Goal: Task Accomplishment & Management: Use online tool/utility

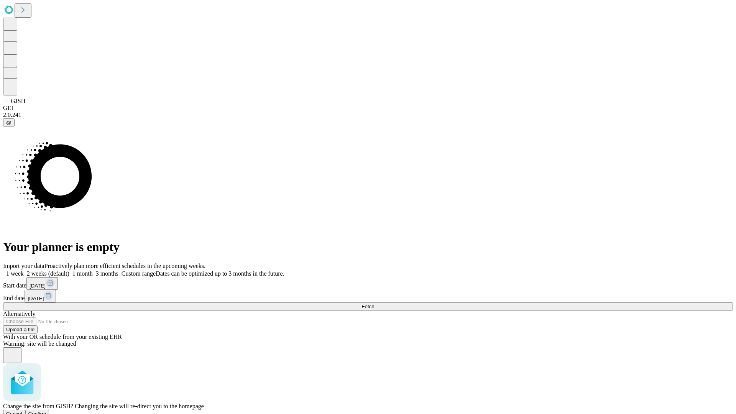
click at [46, 411] on span "Confirm" at bounding box center [37, 414] width 18 height 6
click at [93, 270] on label "1 month" at bounding box center [80, 273] width 23 height 7
click at [374, 304] on span "Fetch" at bounding box center [368, 307] width 13 height 6
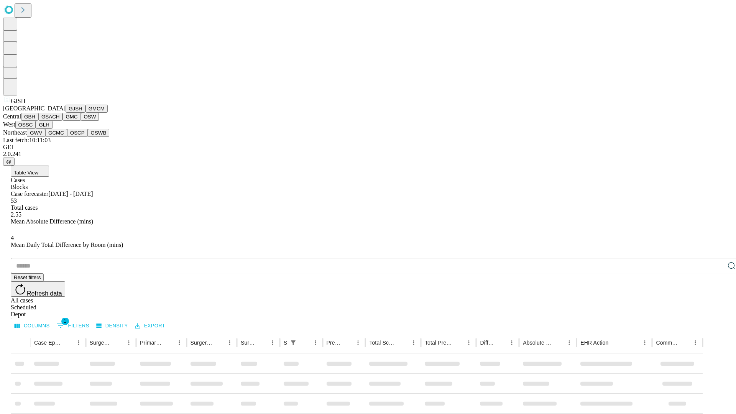
click at [86, 113] on button "GMCM" at bounding box center [97, 109] width 22 height 8
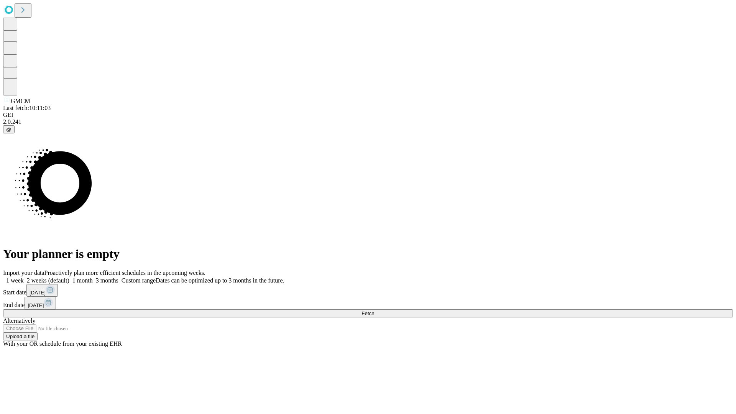
click at [93, 277] on label "1 month" at bounding box center [80, 280] width 23 height 7
click at [374, 311] on span "Fetch" at bounding box center [368, 314] width 13 height 6
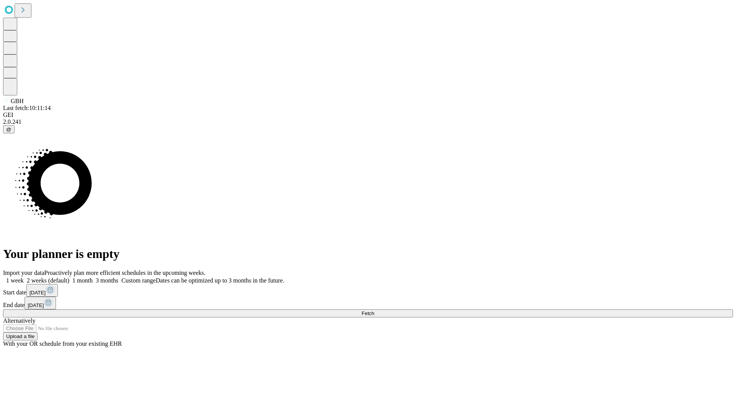
click at [93, 277] on label "1 month" at bounding box center [80, 280] width 23 height 7
click at [374, 311] on span "Fetch" at bounding box center [368, 314] width 13 height 6
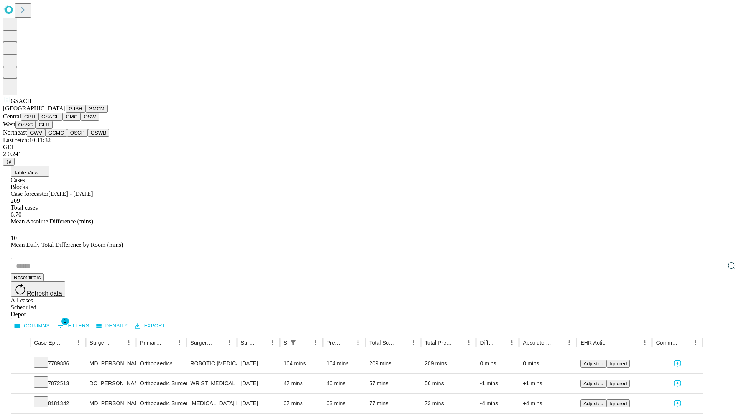
click at [62, 121] on button "GMC" at bounding box center [71, 117] width 18 height 8
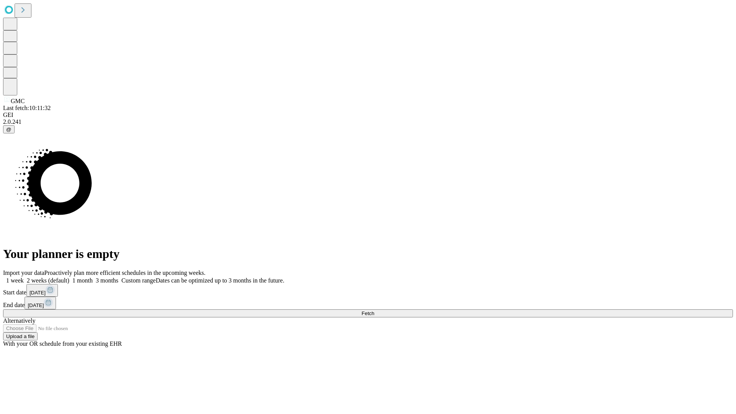
click at [93, 277] on label "1 month" at bounding box center [80, 280] width 23 height 7
click at [374, 311] on span "Fetch" at bounding box center [368, 314] width 13 height 6
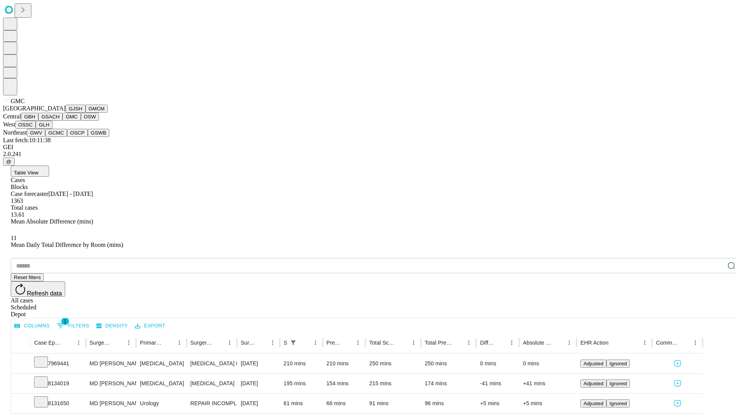
click at [81, 121] on button "OSW" at bounding box center [90, 117] width 18 height 8
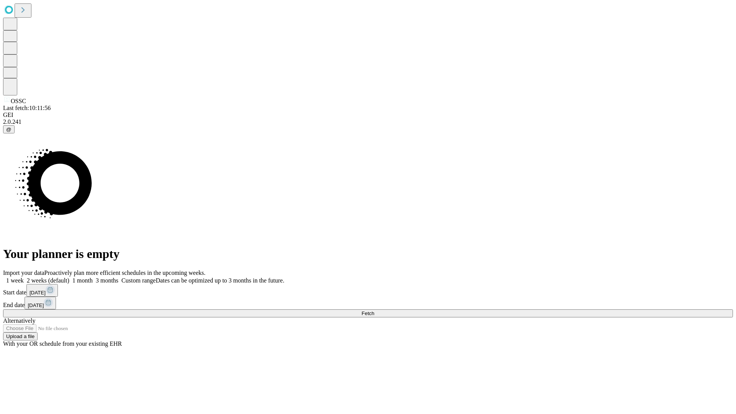
click at [93, 277] on label "1 month" at bounding box center [80, 280] width 23 height 7
click at [374, 311] on span "Fetch" at bounding box center [368, 314] width 13 height 6
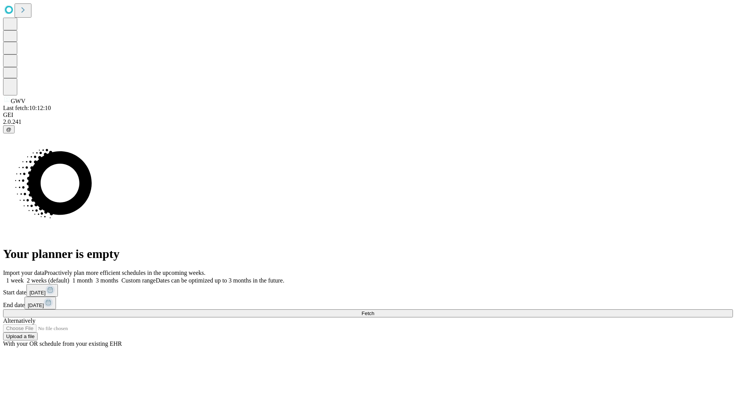
click at [93, 277] on label "1 month" at bounding box center [80, 280] width 23 height 7
click at [374, 311] on span "Fetch" at bounding box center [368, 314] width 13 height 6
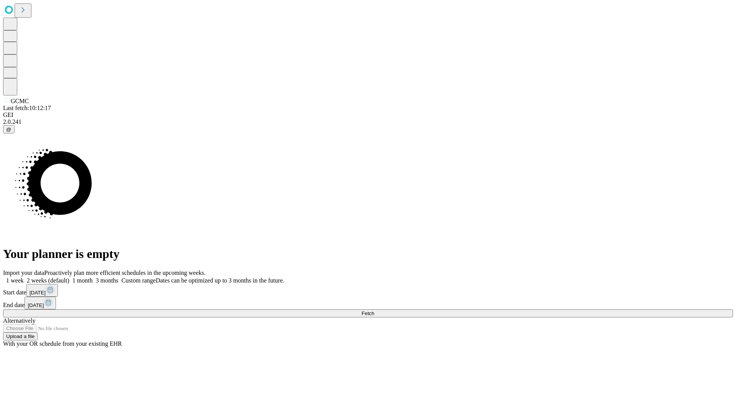
click at [93, 277] on label "1 month" at bounding box center [80, 280] width 23 height 7
click at [374, 311] on span "Fetch" at bounding box center [368, 314] width 13 height 6
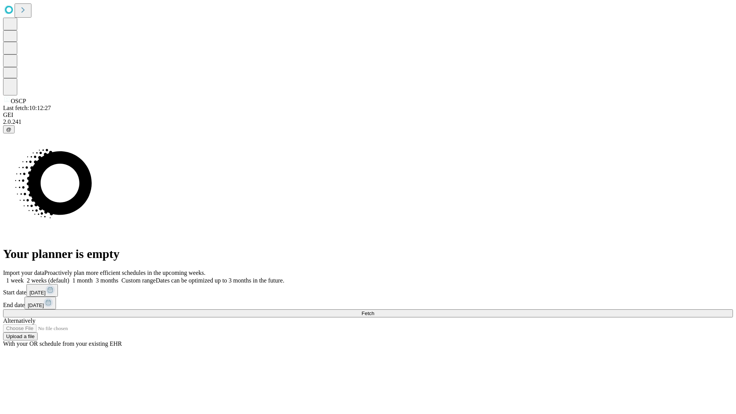
click at [374, 311] on span "Fetch" at bounding box center [368, 314] width 13 height 6
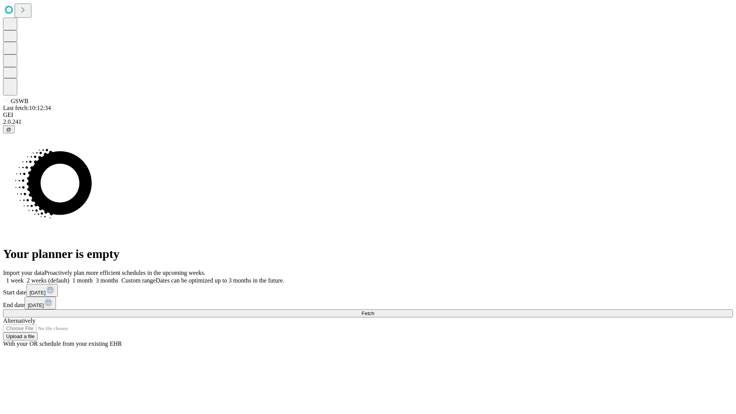
click at [93, 277] on label "1 month" at bounding box center [80, 280] width 23 height 7
click at [374, 311] on span "Fetch" at bounding box center [368, 314] width 13 height 6
